Goal: Transaction & Acquisition: Purchase product/service

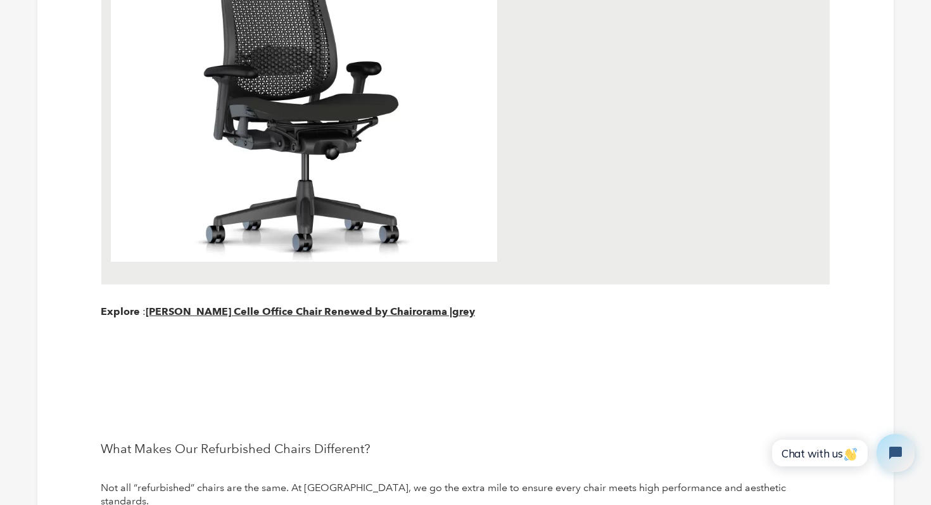
scroll to position [1545, 0]
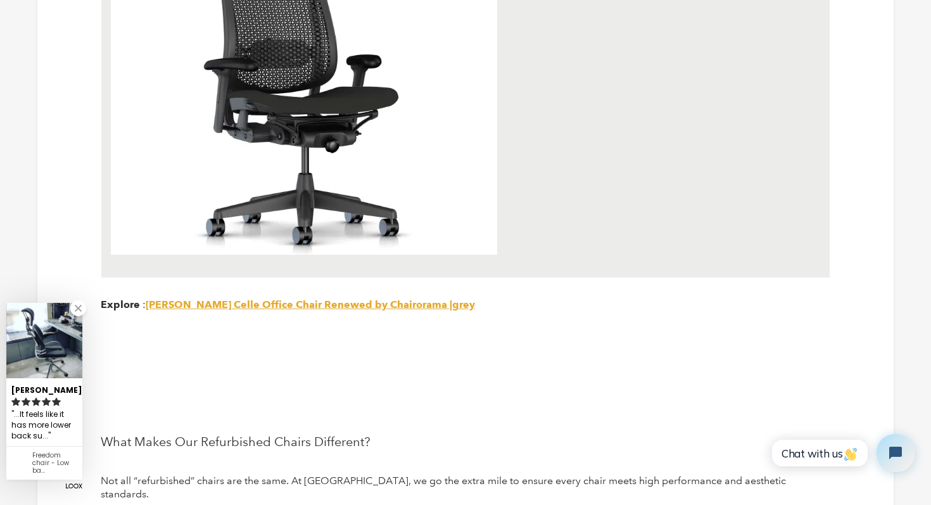
click at [391, 298] on link "Herman Miller Celle Office Chair Renewed by Chairorama |grey" at bounding box center [310, 304] width 329 height 12
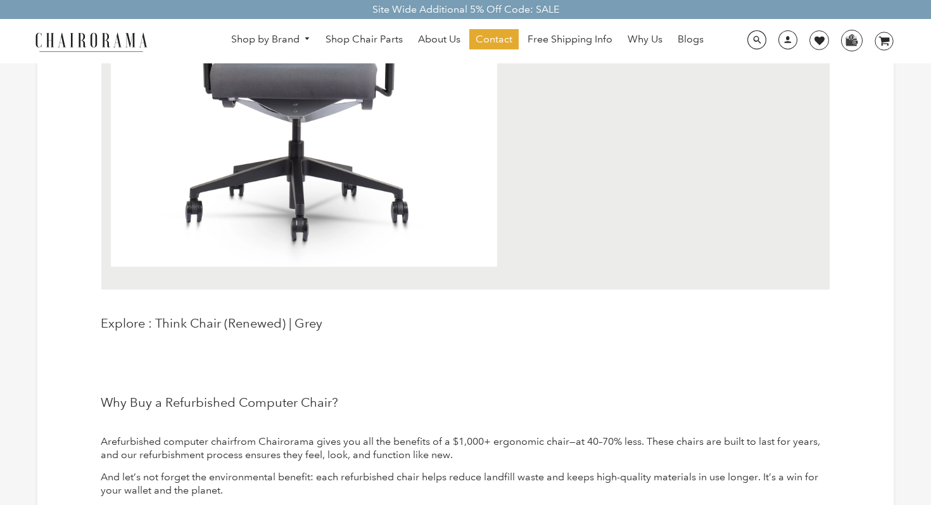
scroll to position [2546, 0]
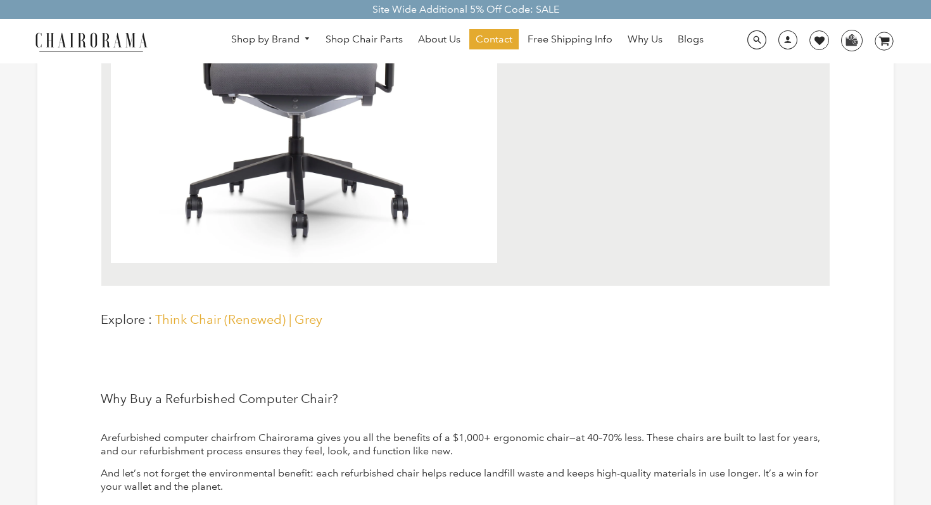
click at [230, 312] on link "Think Chair (Renewed) | Grey" at bounding box center [238, 319] width 167 height 15
